Goal: Task Accomplishment & Management: Complete application form

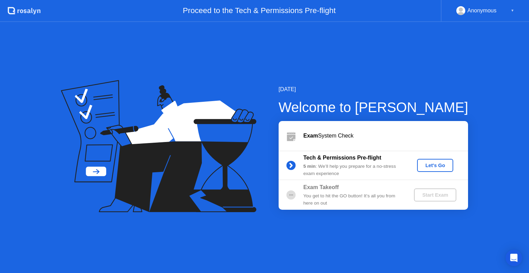
click at [428, 168] on div "Let's Go" at bounding box center [435, 166] width 31 height 6
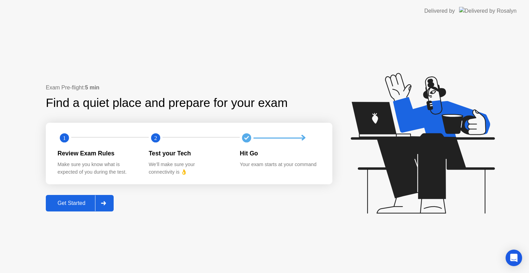
click at [90, 201] on div "Get Started" at bounding box center [71, 203] width 47 height 6
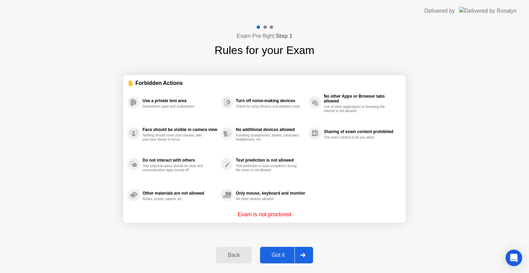
click at [283, 252] on div "Got it" at bounding box center [278, 255] width 32 height 6
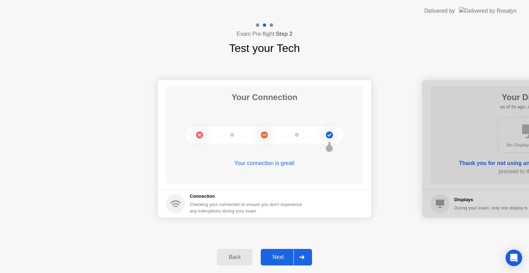
click at [280, 256] on div "Next" at bounding box center [278, 257] width 31 height 6
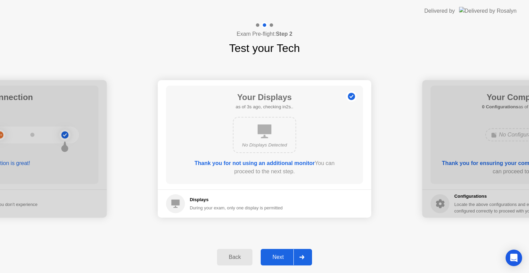
click at [278, 256] on div "Next" at bounding box center [278, 257] width 31 height 6
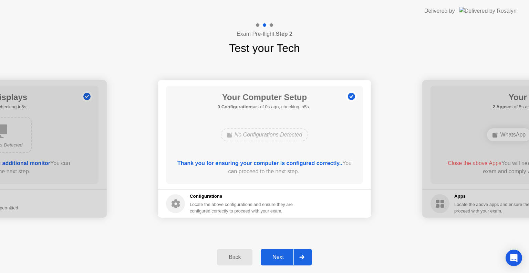
click at [270, 253] on button "Next" at bounding box center [286, 257] width 51 height 17
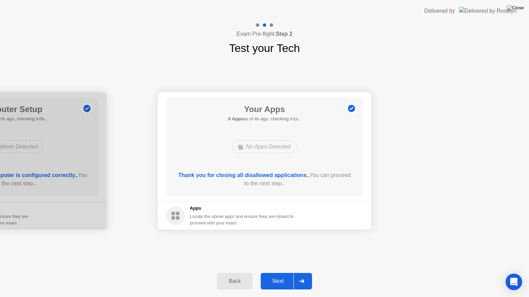
click at [336, 256] on div "Your Connection Your connection is great! Connection Checking your connection t…" at bounding box center [264, 160] width 529 height 209
click at [271, 273] on div "Next" at bounding box center [278, 282] width 31 height 6
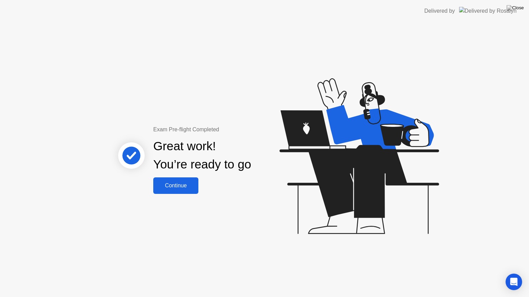
click at [175, 187] on div "Continue" at bounding box center [175, 186] width 41 height 6
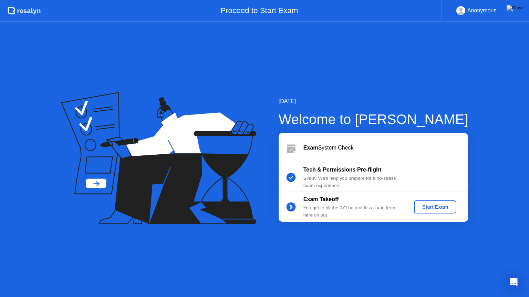
click at [427, 206] on div "Start Exam" at bounding box center [435, 208] width 37 height 6
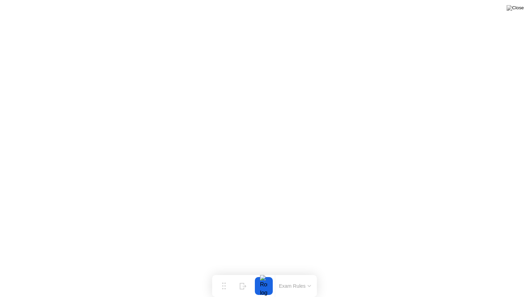
click at [518, 12] on button at bounding box center [515, 7] width 21 height 9
click at [519, 8] on img at bounding box center [514, 8] width 17 height 6
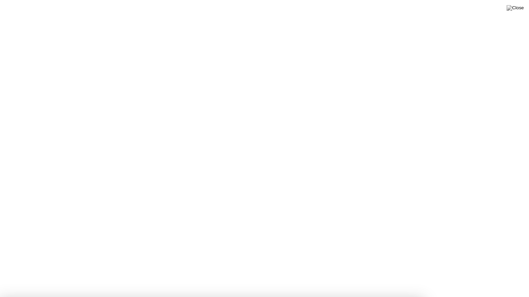
click at [519, 8] on img at bounding box center [514, 8] width 17 height 6
